Goal: Task Accomplishment & Management: Use online tool/utility

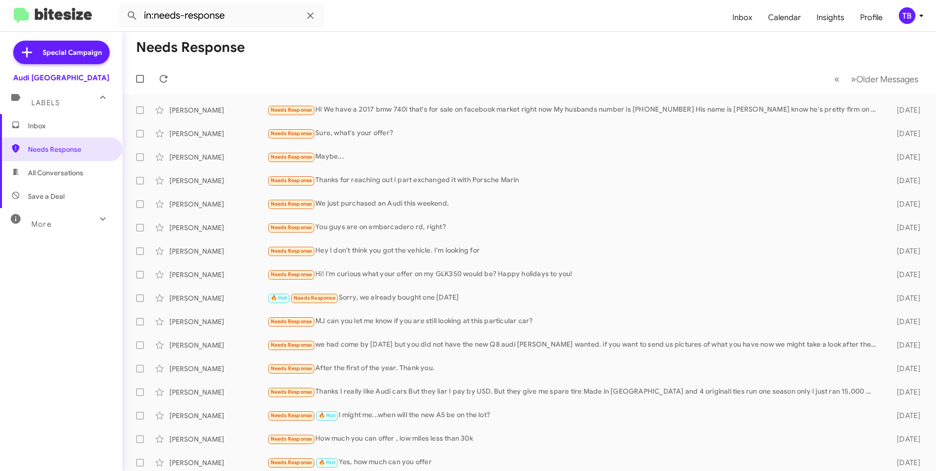
click at [876, 48] on mat-toolbar-row "Needs Response" at bounding box center [529, 47] width 814 height 31
